Goal: Ask a question

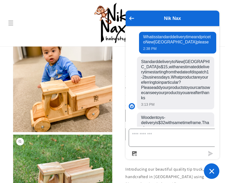
scroll to position [31, 0]
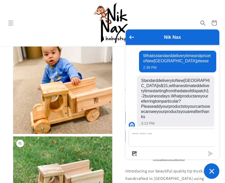
click at [13, 134] on button "Open media 1 in modal" at bounding box center [13, 134] width 0 height 0
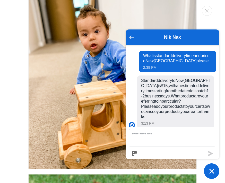
click at [83, 91] on img "Media gallery" at bounding box center [112, 84] width 169 height 169
click at [132, 38] on icon "Go back to the main screen" at bounding box center [132, 37] width 5 height 4
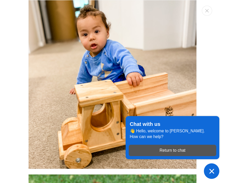
click at [187, 98] on img "Media gallery" at bounding box center [112, 84] width 169 height 169
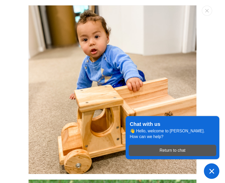
scroll to position [0, 0]
click at [157, 55] on img "Media gallery" at bounding box center [112, 89] width 169 height 169
click at [207, 12] on icon "Close" at bounding box center [208, 10] width 4 height 3
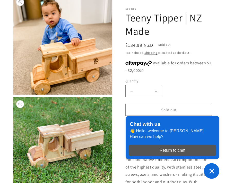
scroll to position [76, 0]
click at [179, 153] on div "Return to chat" at bounding box center [173, 150] width 82 height 6
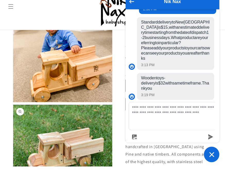
scroll to position [38, 0]
type textarea "**********"
click at [214, 172] on icon "Chat window" at bounding box center [212, 171] width 8 height 8
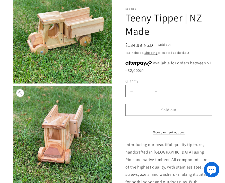
scroll to position [197, 0]
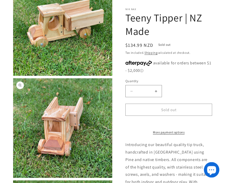
click at [213, 175] on icon "Chat window" at bounding box center [212, 170] width 9 height 9
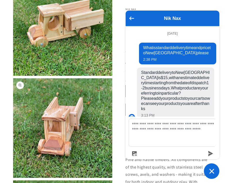
scroll to position [48, 0]
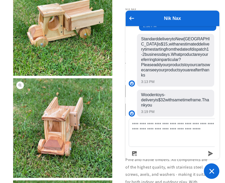
click at [211, 156] on icon "submit" at bounding box center [211, 153] width 5 height 5
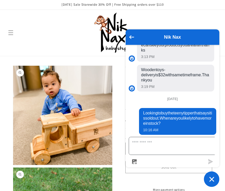
scroll to position [95, 0]
